Goal: Information Seeking & Learning: Learn about a topic

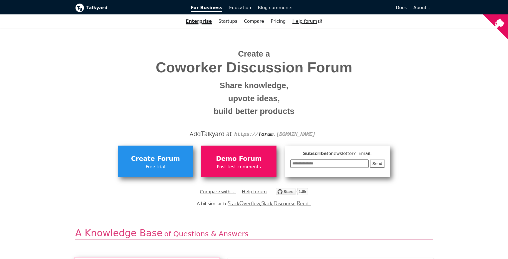
click at [302, 25] on link "Help forum" at bounding box center [307, 21] width 37 height 9
click at [234, 20] on link "Startups" at bounding box center [228, 21] width 26 height 9
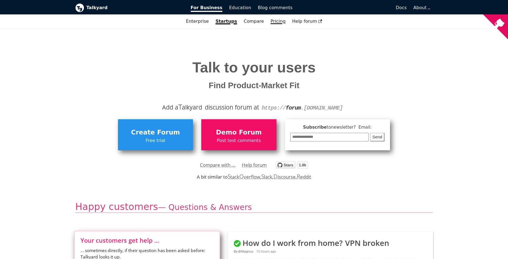
click at [273, 19] on link "Pricing" at bounding box center [278, 21] width 22 height 9
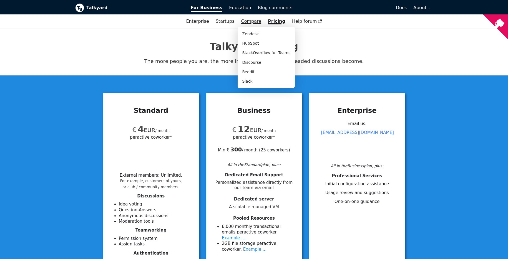
click at [254, 21] on link "Compare" at bounding box center [251, 21] width 20 height 5
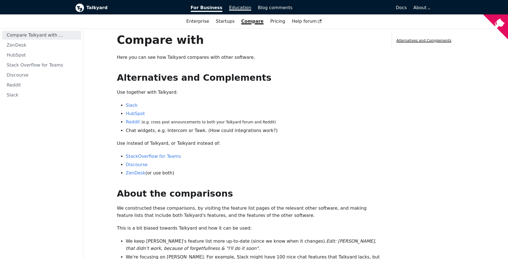
click at [241, 11] on link "Education" at bounding box center [239, 7] width 29 height 9
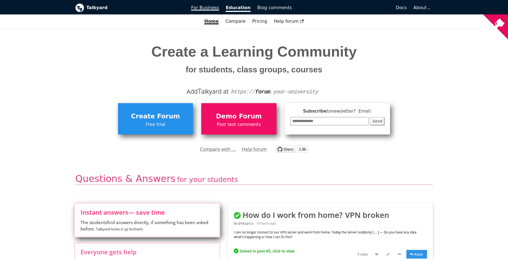
click at [207, 11] on link "For Business" at bounding box center [205, 7] width 35 height 9
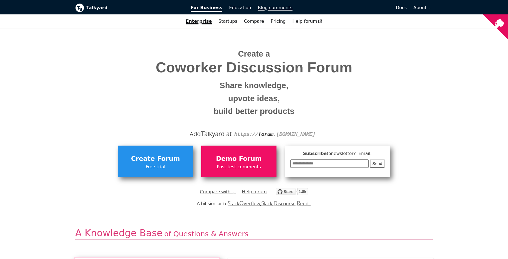
click at [278, 11] on link "Blog comments" at bounding box center [274, 7] width 41 height 9
click at [96, 9] on b "Talkyard" at bounding box center [134, 7] width 97 height 7
click at [404, 9] on span "Docs" at bounding box center [400, 7] width 11 height 5
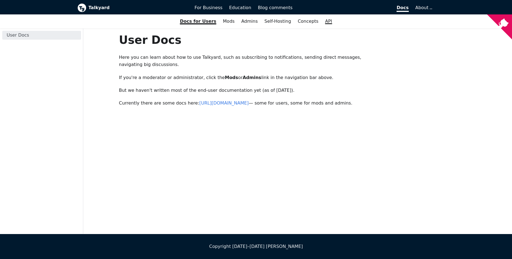
click at [324, 24] on link "API" at bounding box center [328, 21] width 14 height 9
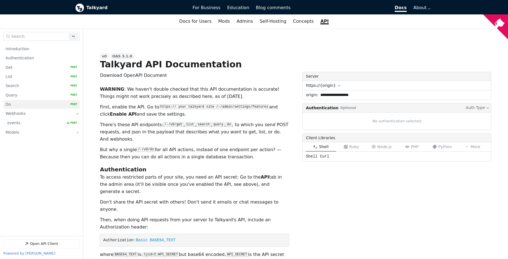
click at [38, 103] on link "Do   HTTP Method: POST" at bounding box center [42, 104] width 72 height 9
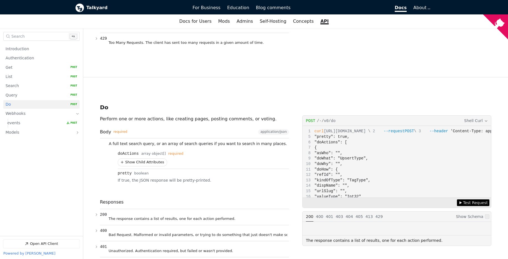
click at [145, 159] on button "Show Child Attributes for doActions" at bounding box center [142, 162] width 49 height 7
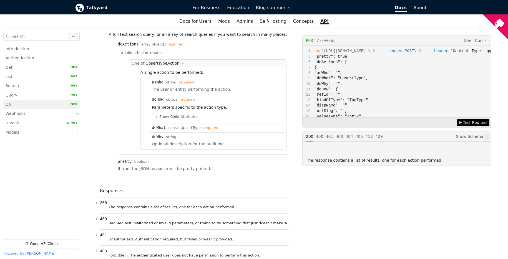
scroll to position [1955, 0]
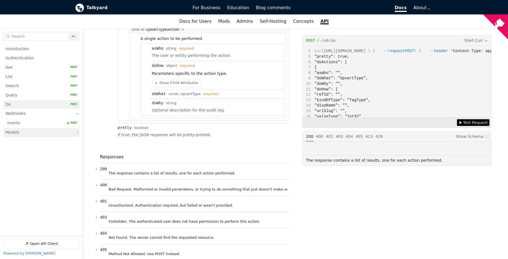
click at [46, 130] on link "Models" at bounding box center [38, 132] width 64 height 9
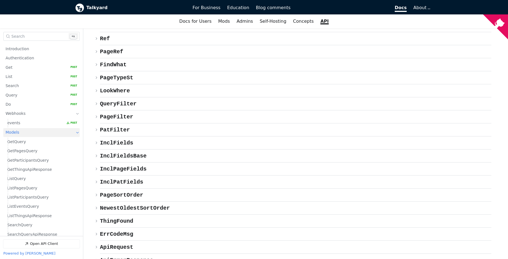
scroll to position [2976, 0]
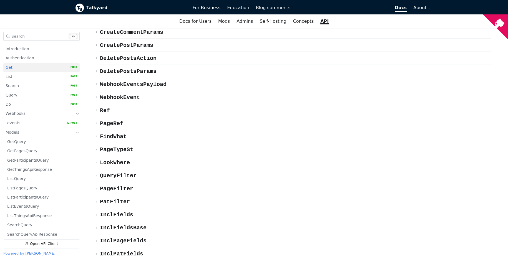
scroll to position [361, 0]
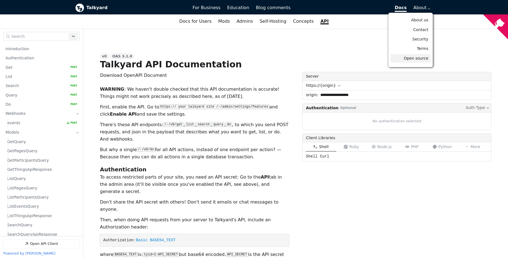
click at [419, 62] on link "Open source" at bounding box center [410, 58] width 40 height 9
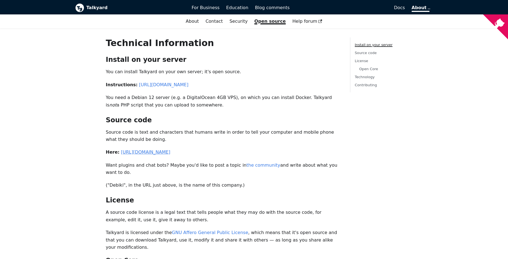
click at [162, 150] on link "https://github.com/debiki/talkyard" at bounding box center [145, 151] width 49 height 5
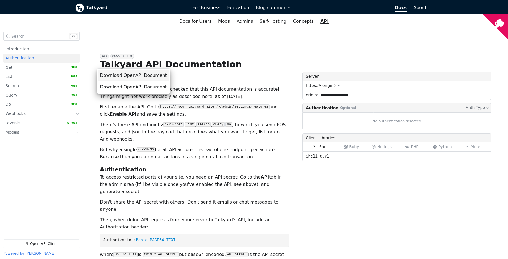
click at [147, 75] on span "Download OpenAPI Document" at bounding box center [133, 75] width 67 height 7
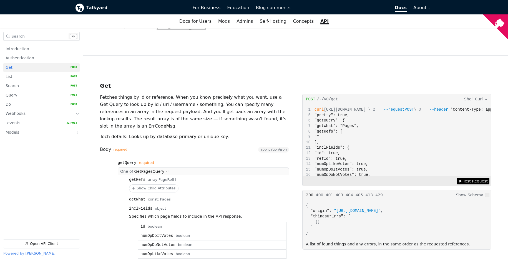
scroll to position [373, 0]
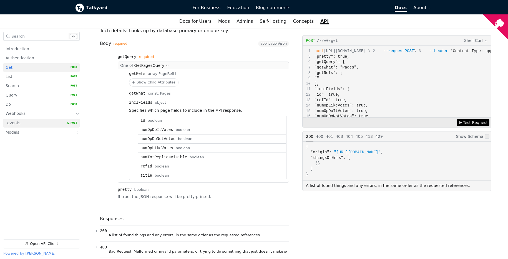
click at [24, 123] on link "events   HTTP Method: POST" at bounding box center [42, 123] width 70 height 9
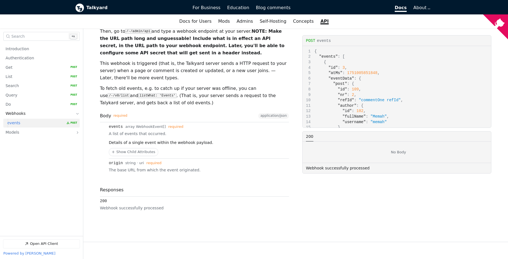
scroll to position [2432, 0]
